Goal: Communication & Community: Participate in discussion

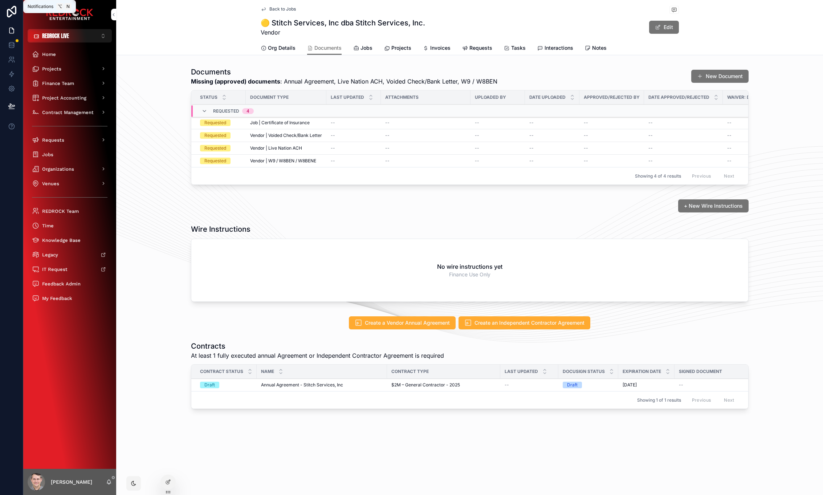
click at [109, 480] on icon "scrollable content" at bounding box center [109, 481] width 4 height 3
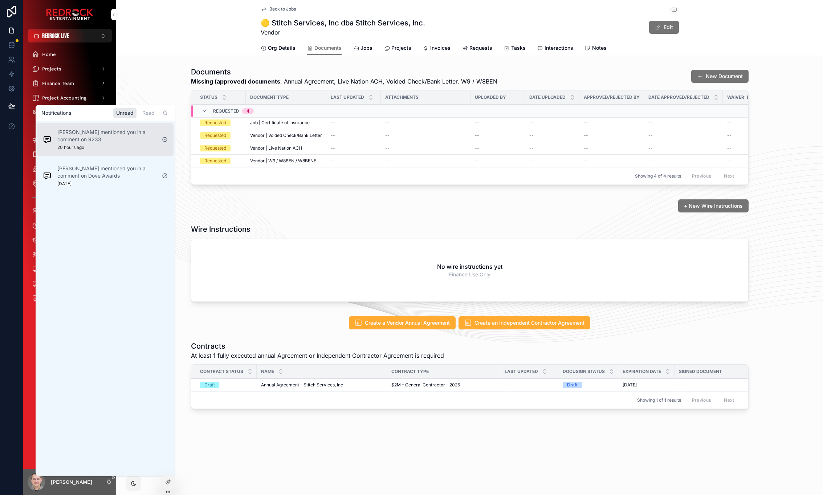
click at [103, 148] on div "[PERSON_NAME] mentioned you in a comment on 9233 20 hours ago" at bounding box center [106, 140] width 99 height 22
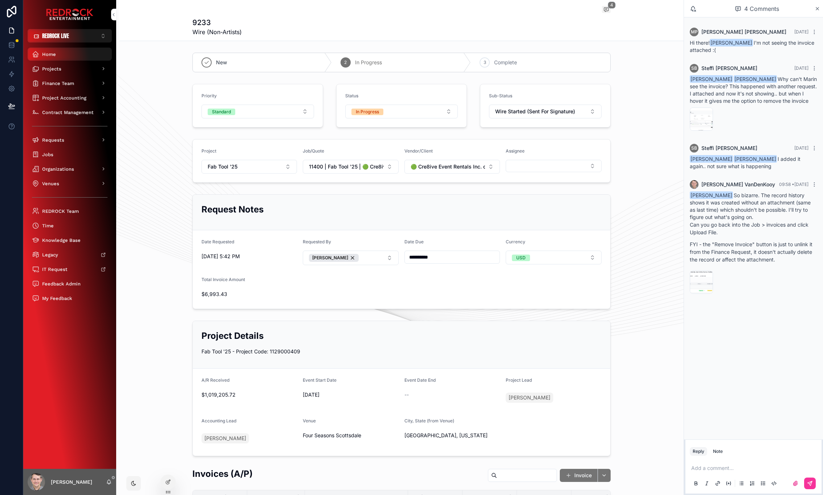
click at [42, 53] on span "Home" at bounding box center [49, 54] width 14 height 6
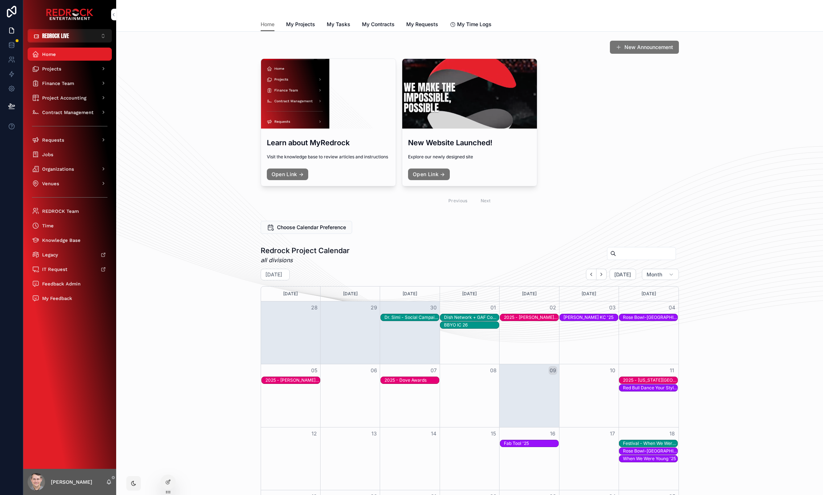
click at [109, 485] on div "[PERSON_NAME]" at bounding box center [69, 482] width 93 height 26
click at [111, 483] on icon "scrollable content" at bounding box center [109, 481] width 4 height 3
